Goal: Complete application form

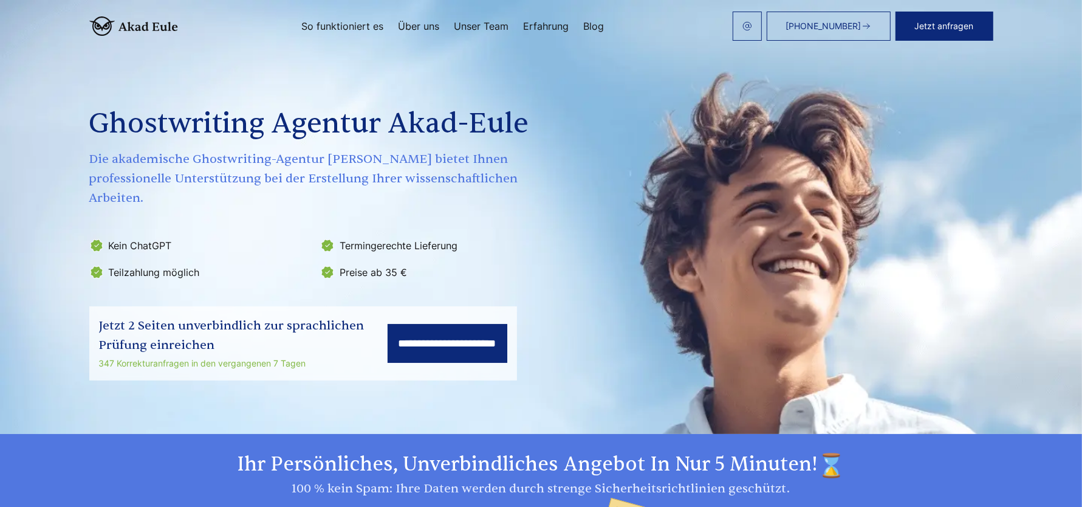
click at [951, 32] on button "Jetzt anfragen" at bounding box center [945, 26] width 98 height 29
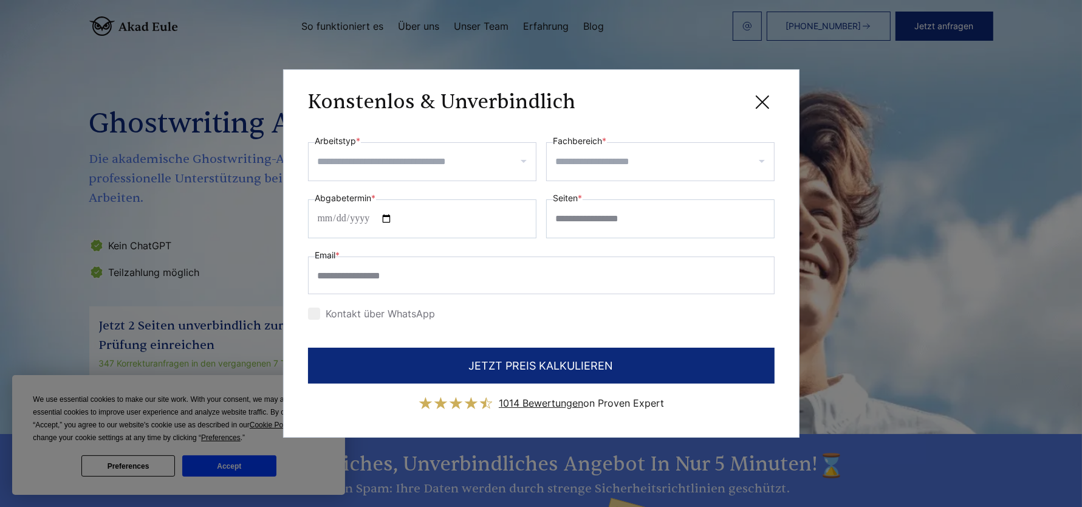
click at [329, 139] on label "Arbeitstyp *" at bounding box center [338, 141] width 46 height 15
click at [329, 152] on input "Arbeitstyp *" at bounding box center [427, 161] width 218 height 19
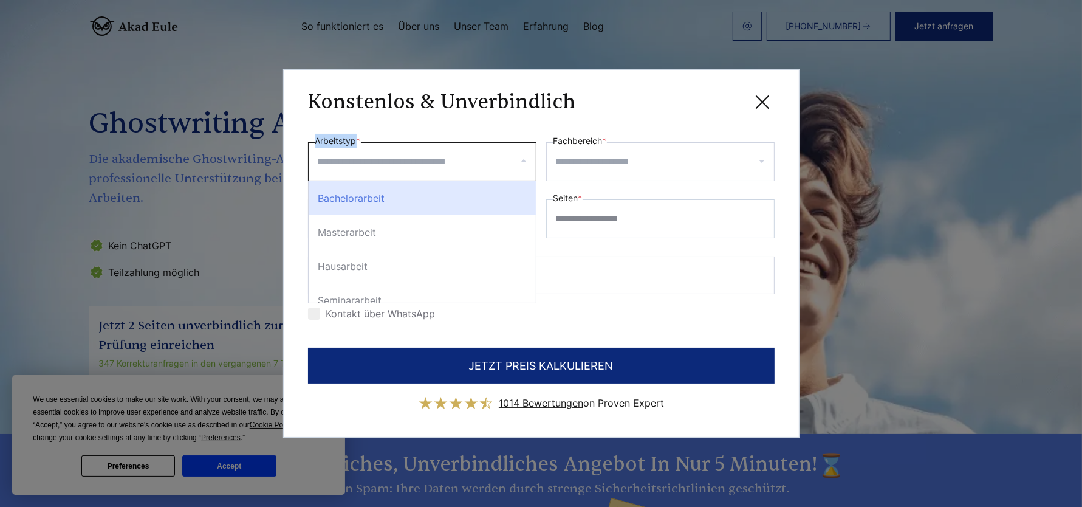
click at [329, 139] on label "Arbeitstyp *" at bounding box center [338, 141] width 46 height 15
click at [329, 152] on input "Arbeitstyp *" at bounding box center [427, 161] width 218 height 19
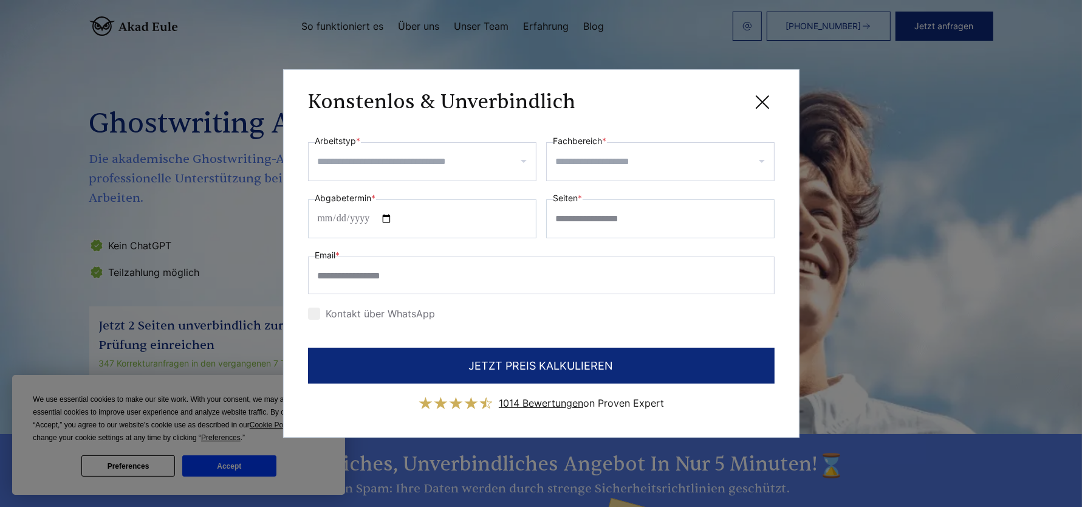
click at [331, 139] on label "Arbeitstyp *" at bounding box center [338, 141] width 46 height 15
click at [331, 152] on input "Arbeitstyp *" at bounding box center [427, 161] width 218 height 19
drag, startPoint x: 312, startPoint y: 141, endPoint x: 349, endPoint y: 139, distance: 37.1
click at [349, 139] on div "**********" at bounding box center [422, 157] width 229 height 47
copy label "Arbeitstyp"
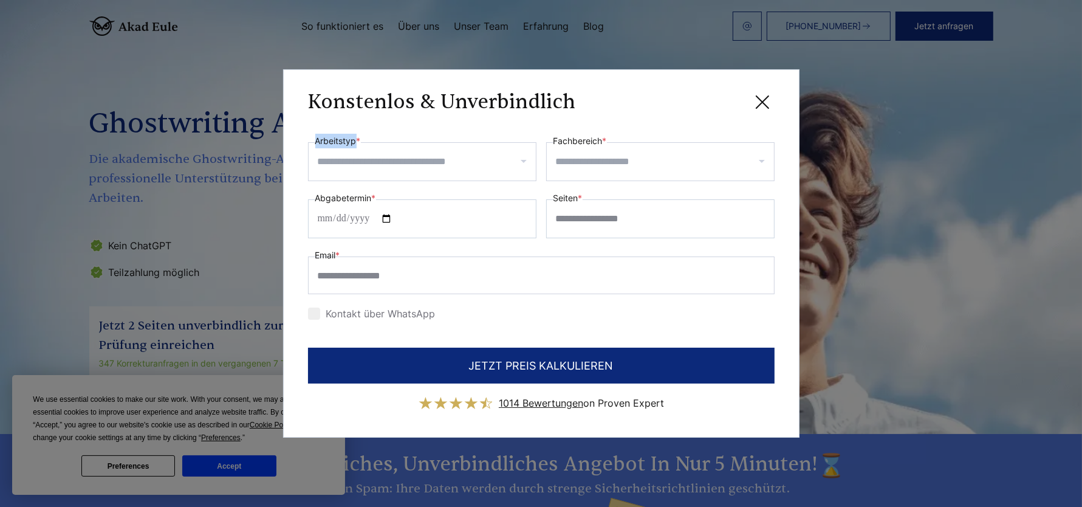
drag, startPoint x: 356, startPoint y: 142, endPoint x: 453, endPoint y: 270, distance: 160.9
click at [315, 143] on label "Arbeitstyp *" at bounding box center [338, 141] width 46 height 15
click at [318, 152] on input "Arbeitstyp *" at bounding box center [427, 161] width 218 height 19
copy label "Fachbereich"
drag, startPoint x: 602, startPoint y: 142, endPoint x: 554, endPoint y: 142, distance: 48.6
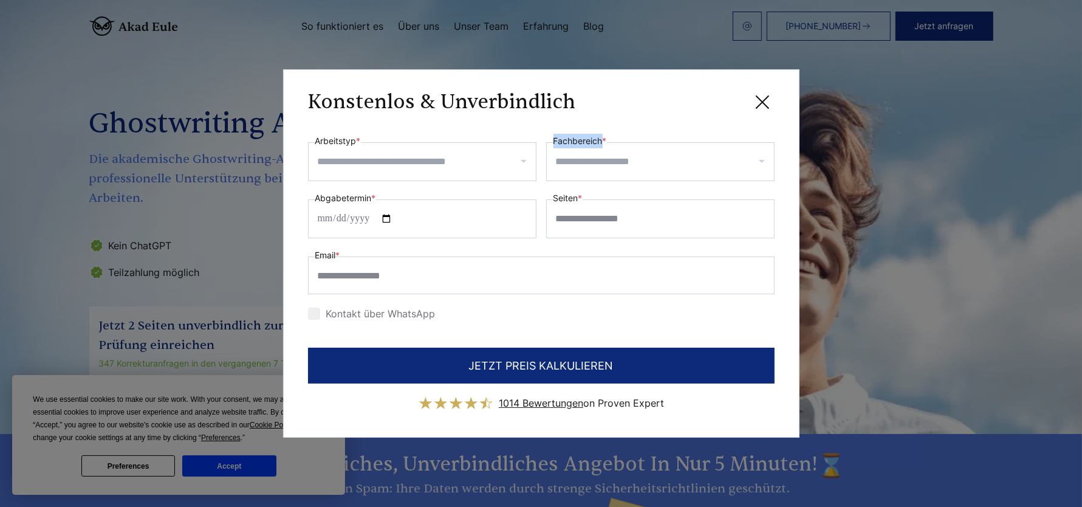
click at [554, 142] on label "Fachbereich *" at bounding box center [580, 141] width 53 height 15
click at [556, 152] on input "Fachbereich *" at bounding box center [665, 161] width 218 height 19
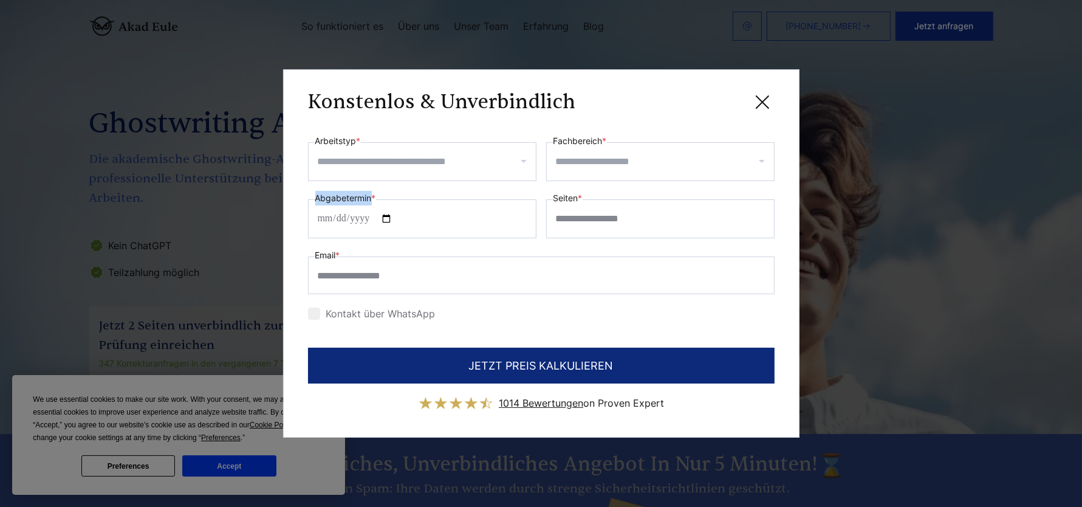
drag, startPoint x: 315, startPoint y: 198, endPoint x: 371, endPoint y: 199, distance: 55.3
click at [371, 199] on label "Abgabetermin *" at bounding box center [345, 198] width 61 height 15
copy label "Abgabetermin"
drag, startPoint x: 552, startPoint y: 198, endPoint x: 579, endPoint y: 199, distance: 26.8
click at [580, 199] on div "Seiten *" at bounding box center [660, 214] width 229 height 47
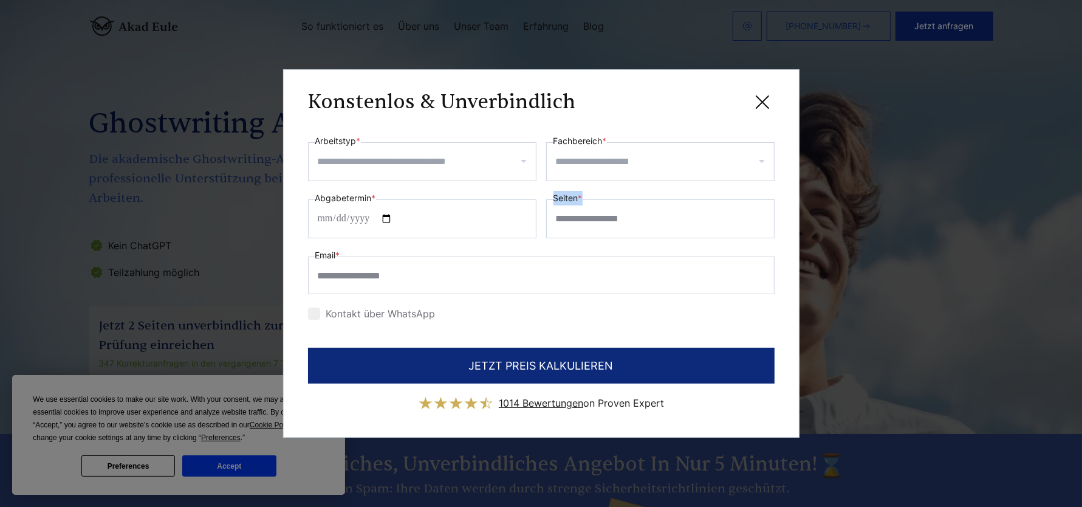
copy div "Seiten *"
click at [553, 196] on div "Seiten *" at bounding box center [660, 214] width 229 height 47
drag, startPoint x: 311, startPoint y: 253, endPoint x: 339, endPoint y: 254, distance: 27.4
click at [339, 254] on div "Email *" at bounding box center [541, 271] width 467 height 46
copy label "Email"
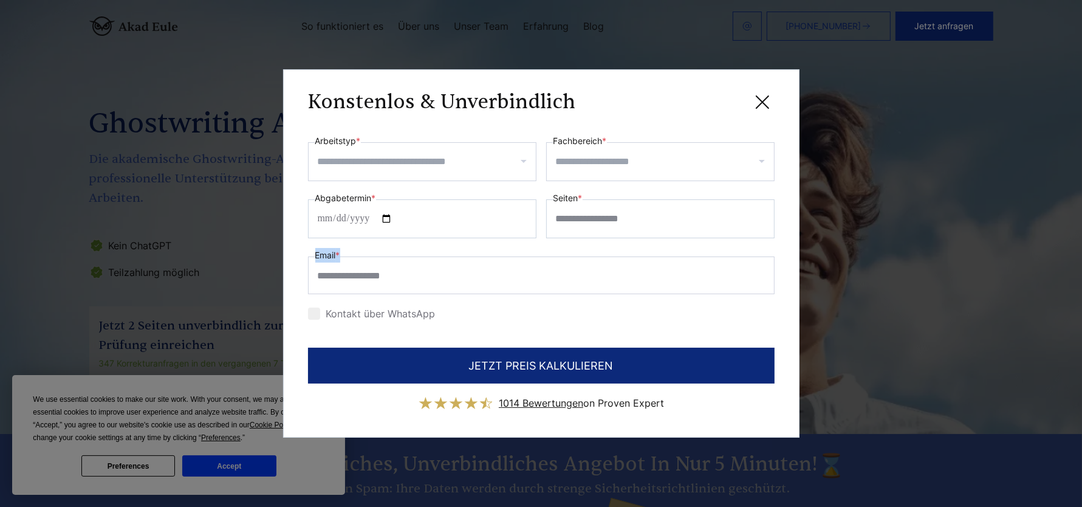
drag, startPoint x: 338, startPoint y: 256, endPoint x: 315, endPoint y: 250, distance: 23.7
click at [315, 250] on label "Email *" at bounding box center [327, 255] width 25 height 15
click at [509, 316] on div "Kontakt über WhatsApp" at bounding box center [541, 313] width 467 height 19
click at [317, 314] on div at bounding box center [314, 314] width 12 height 12
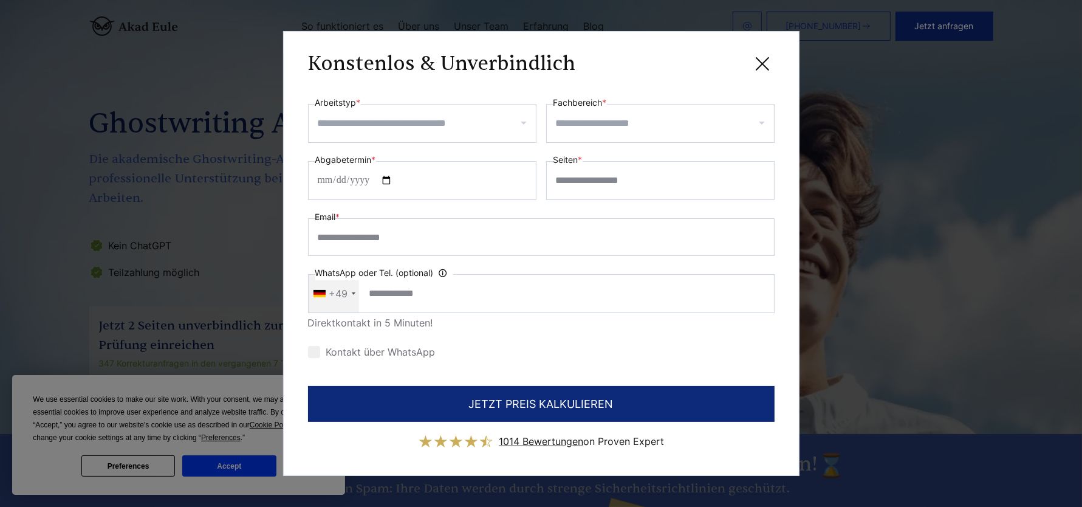
drag, startPoint x: 442, startPoint y: 351, endPoint x: 352, endPoint y: 348, distance: 90.6
click at [351, 348] on div "Kontakt über WhatsApp" at bounding box center [541, 351] width 467 height 19
drag, startPoint x: 326, startPoint y: 349, endPoint x: 441, endPoint y: 362, distance: 115.0
click at [441, 362] on form "**********" at bounding box center [541, 273] width 467 height 356
drag, startPoint x: 445, startPoint y: 403, endPoint x: 663, endPoint y: 318, distance: 234.0
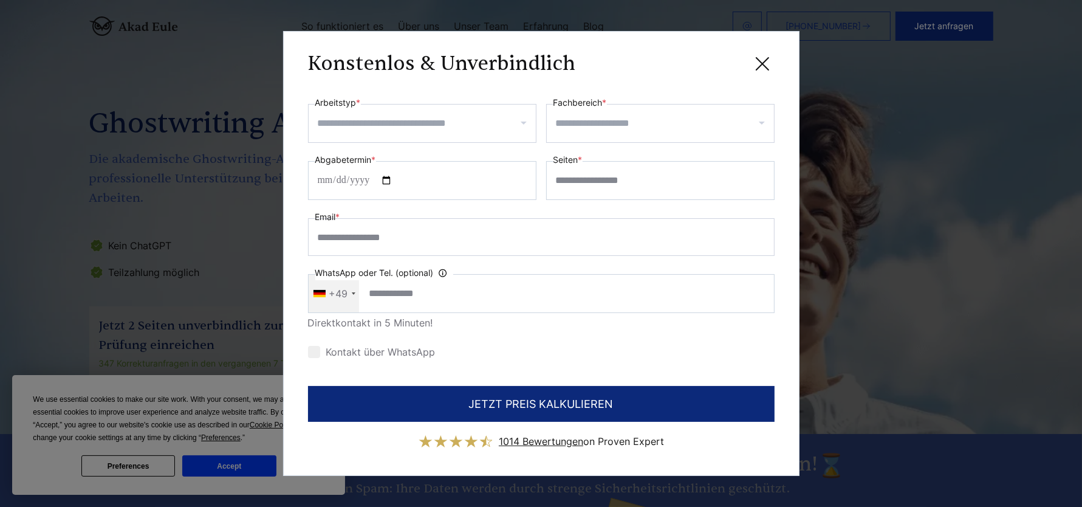
click at [663, 318] on form "**********" at bounding box center [541, 273] width 467 height 356
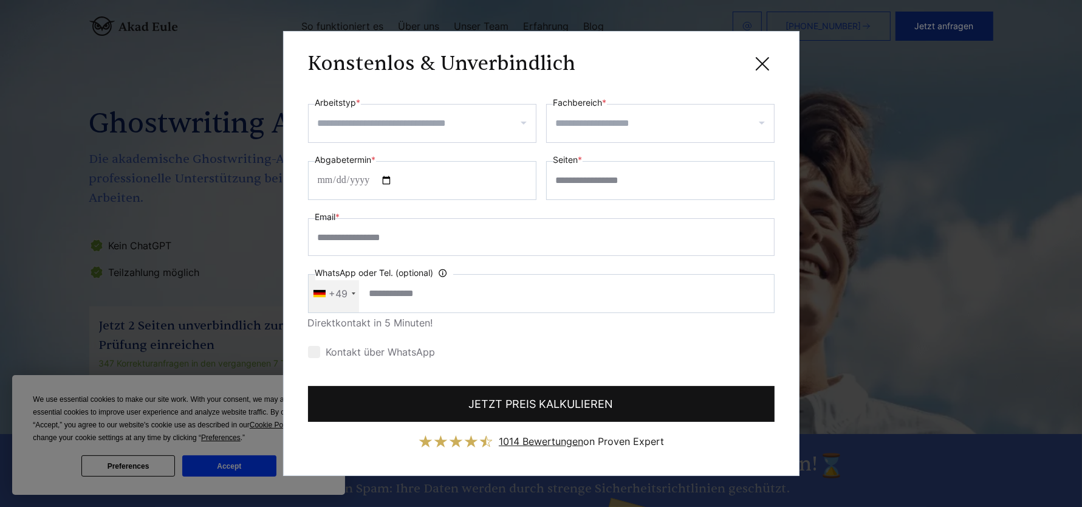
drag, startPoint x: 644, startPoint y: 394, endPoint x: 344, endPoint y: 396, distance: 300.3
click at [344, 396] on button "JETZT PREIS KALKULIEREN" at bounding box center [541, 404] width 467 height 36
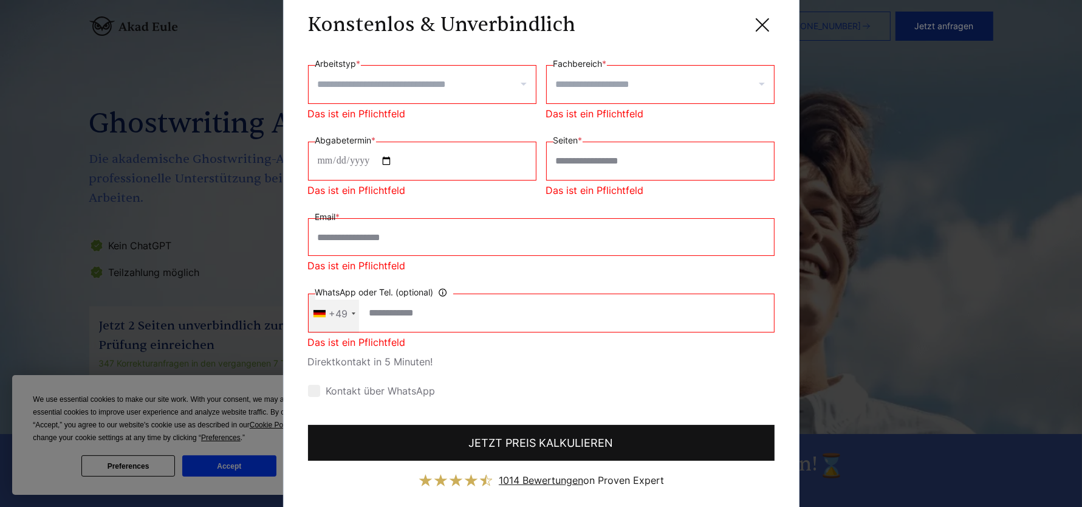
drag, startPoint x: 676, startPoint y: 449, endPoint x: 403, endPoint y: 433, distance: 273.4
click at [403, 433] on button "JETZT PREIS KALKULIEREN" at bounding box center [541, 443] width 467 height 36
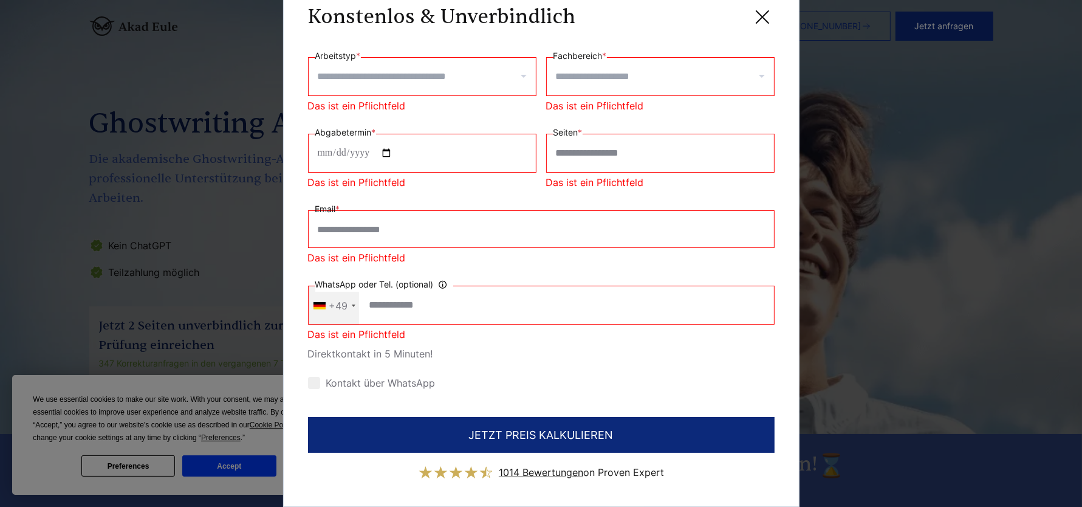
scroll to position [14, 0]
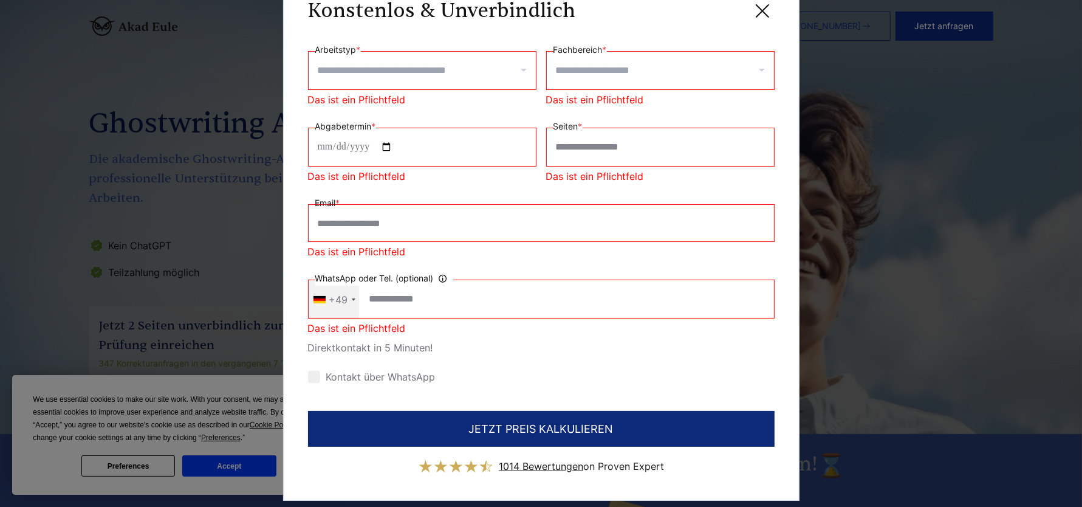
drag, startPoint x: 436, startPoint y: 379, endPoint x: 318, endPoint y: 375, distance: 118.6
click at [317, 377] on div "Kontakt über WhatsApp" at bounding box center [541, 376] width 467 height 19
drag, startPoint x: 319, startPoint y: 374, endPoint x: 426, endPoint y: 380, distance: 107.1
click at [426, 380] on label "Kontakt über WhatsApp" at bounding box center [372, 377] width 128 height 12
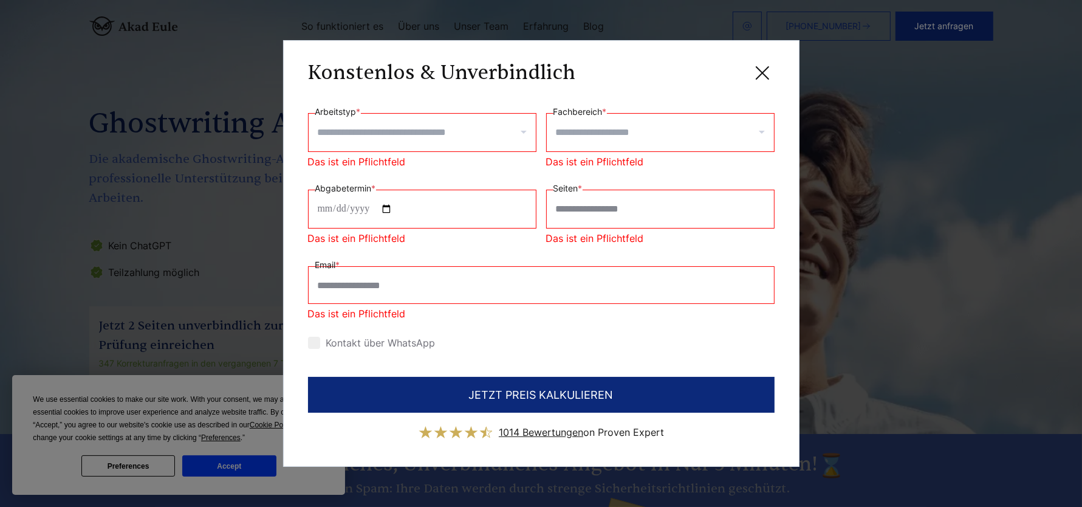
scroll to position [0, 0]
click at [404, 342] on label "Kontakt über WhatsApp" at bounding box center [372, 343] width 128 height 12
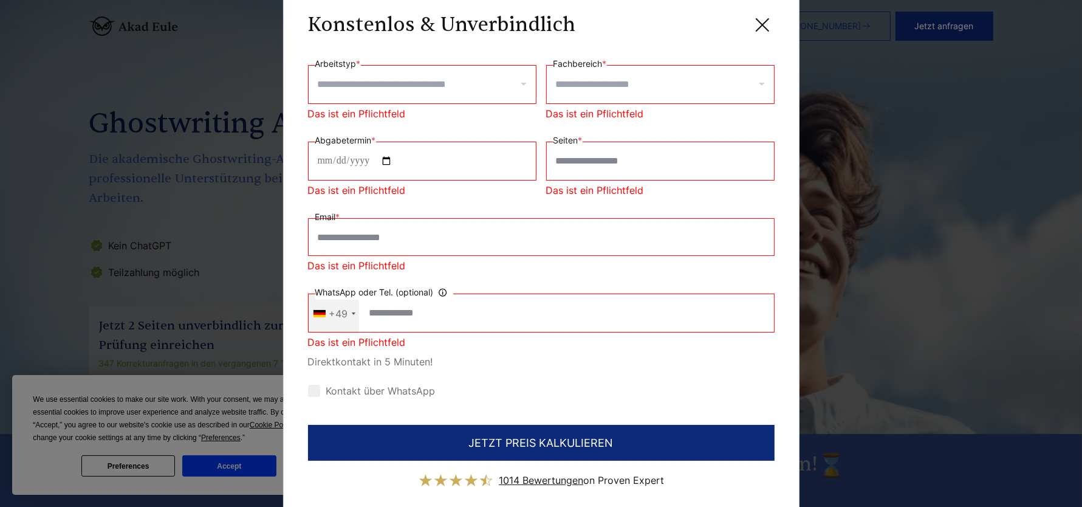
click at [331, 388] on label "Kontakt über WhatsApp" at bounding box center [372, 391] width 128 height 12
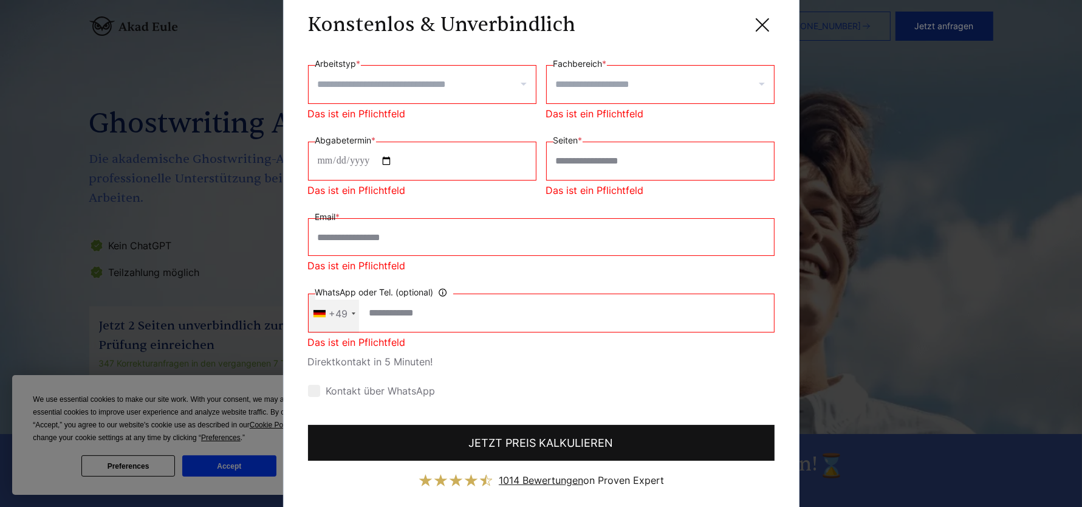
click at [331, 425] on button "JETZT PREIS KALKULIEREN" at bounding box center [541, 443] width 467 height 36
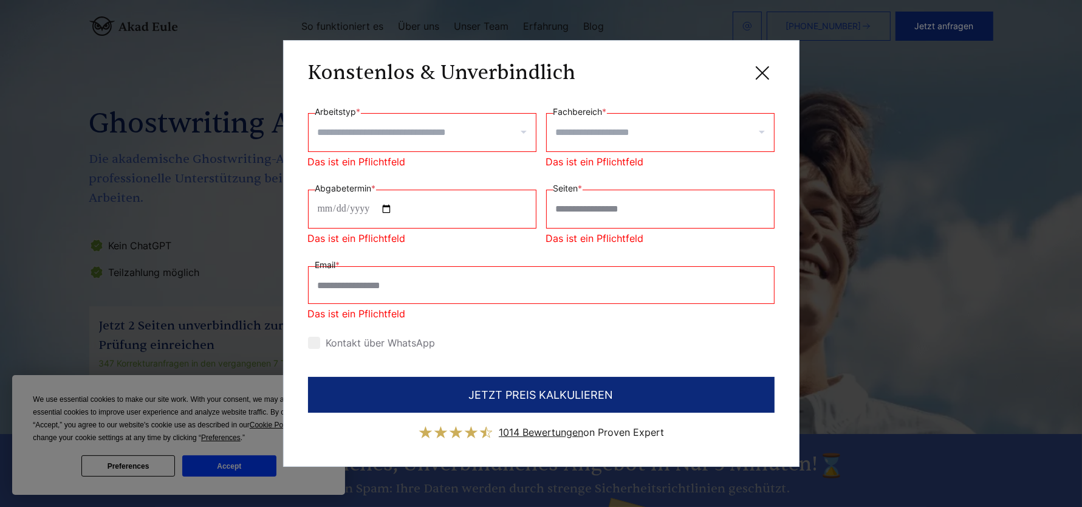
click at [345, 346] on label "Kontakt über WhatsApp" at bounding box center [372, 343] width 128 height 12
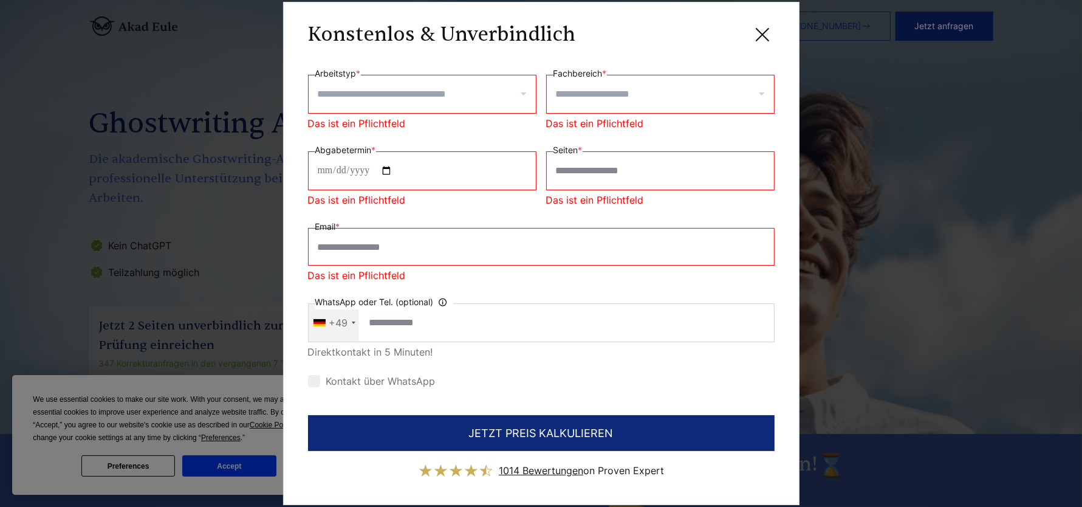
drag, startPoint x: 477, startPoint y: 382, endPoint x: 326, endPoint y: 371, distance: 151.7
click at [326, 371] on div "Kontakt über WhatsApp" at bounding box center [541, 380] width 467 height 19
